Goal: Entertainment & Leisure: Consume media (video, audio)

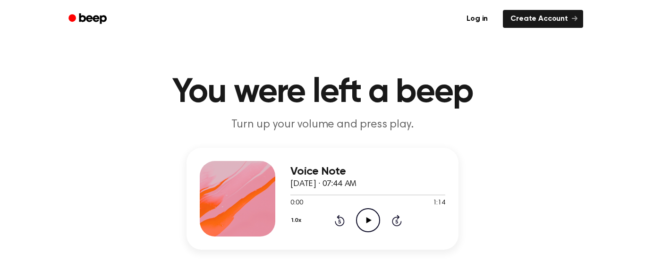
click at [364, 116] on header "You were left a beep Turn up your volume and press play." at bounding box center [322, 104] width 622 height 57
click at [371, 217] on icon "Play Audio" at bounding box center [368, 220] width 24 height 24
click at [368, 215] on icon "Pause Audio" at bounding box center [368, 220] width 24 height 24
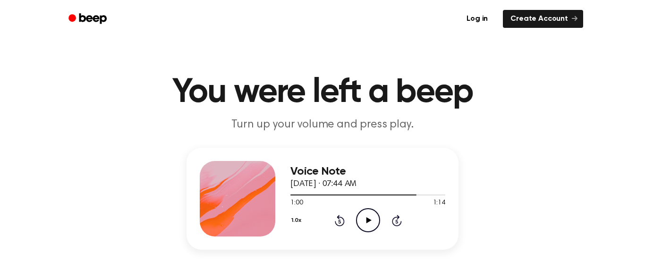
click at [369, 224] on icon "Play Audio" at bounding box center [368, 220] width 24 height 24
click at [381, 209] on div "1.0x Rewind 5 seconds Play Audio Skip 5 seconds" at bounding box center [367, 220] width 155 height 24
click at [370, 222] on icon "Play Audio" at bounding box center [368, 220] width 24 height 24
click at [369, 220] on icon at bounding box center [368, 220] width 4 height 6
